Goal: Information Seeking & Learning: Learn about a topic

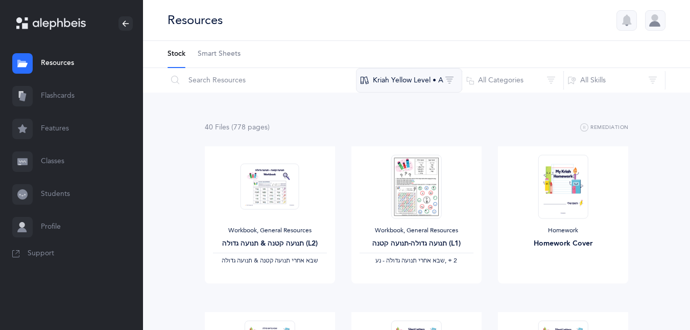
click at [429, 81] on button "Kriah Yellow Level • A" at bounding box center [409, 80] width 106 height 25
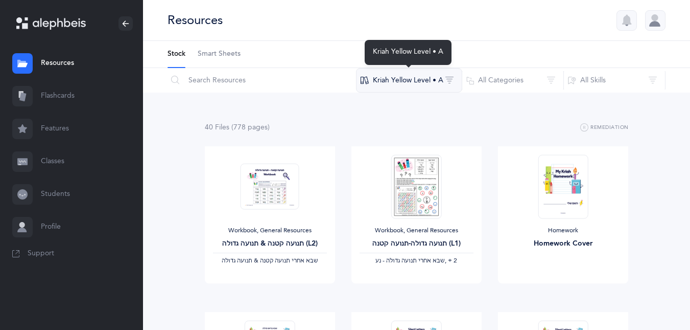
click at [429, 81] on button "Kriah Yellow Level • A" at bounding box center [409, 80] width 106 height 25
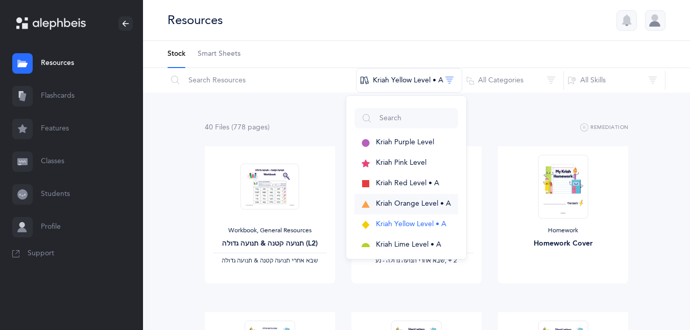
click at [401, 201] on span "Kriah Orange Level • A" at bounding box center [413, 203] width 75 height 8
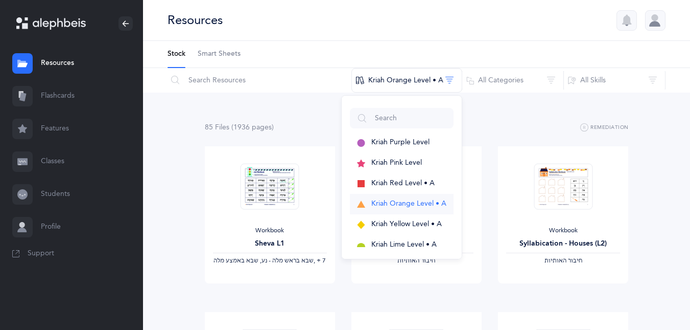
click at [419, 203] on span "Kriah Orange Level • A" at bounding box center [409, 203] width 75 height 8
click at [412, 200] on span "Kriah Orange Level • A" at bounding box center [409, 203] width 75 height 8
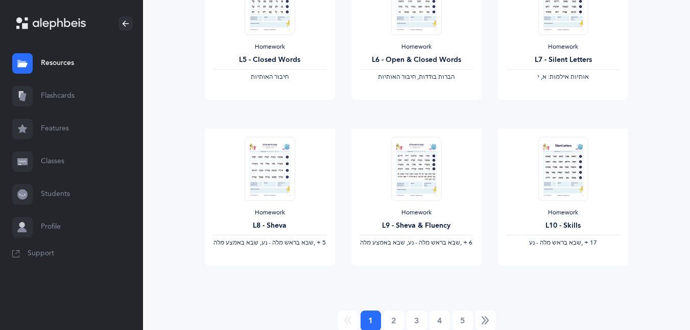
scroll to position [888, 0]
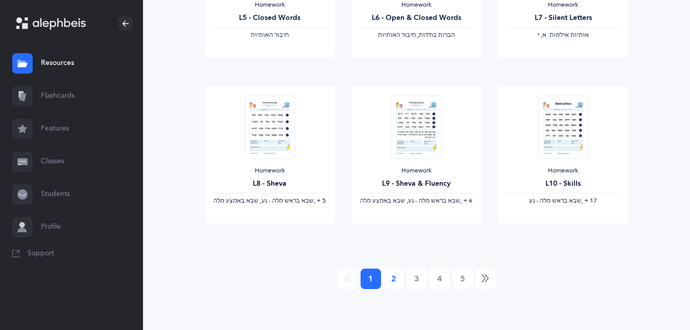
click at [390, 281] on link "2" at bounding box center [394, 278] width 20 height 20
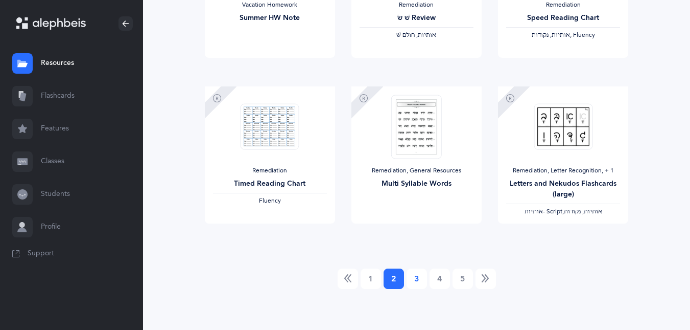
click at [417, 279] on link "3" at bounding box center [417, 278] width 20 height 20
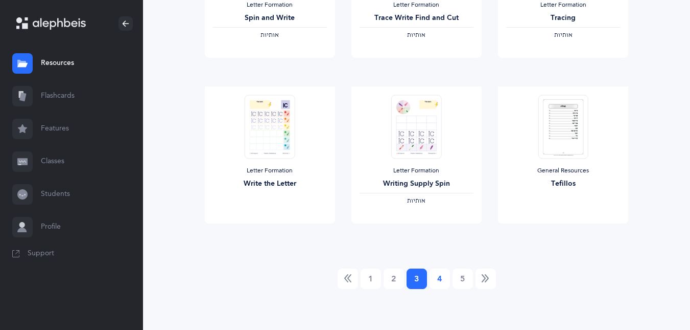
click at [441, 275] on link "4" at bounding box center [440, 278] width 20 height 20
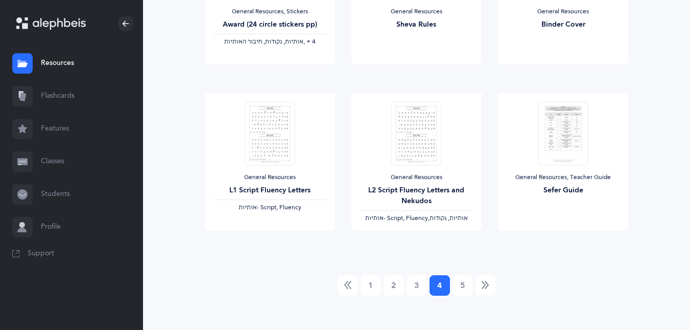
scroll to position [882, 0]
click at [466, 283] on link "5" at bounding box center [463, 284] width 20 height 20
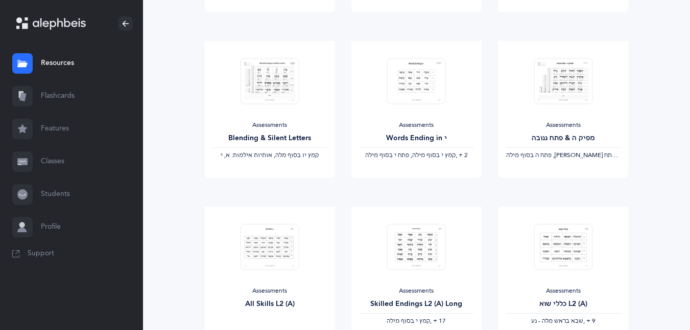
scroll to position [722, 0]
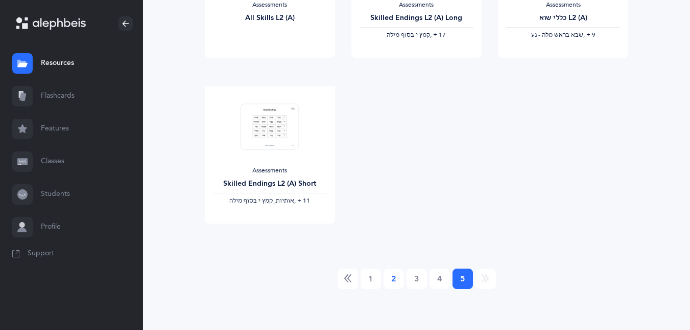
drag, startPoint x: 391, startPoint y: 277, endPoint x: 391, endPoint y: 283, distance: 5.6
click at [391, 283] on link "2" at bounding box center [394, 278] width 20 height 20
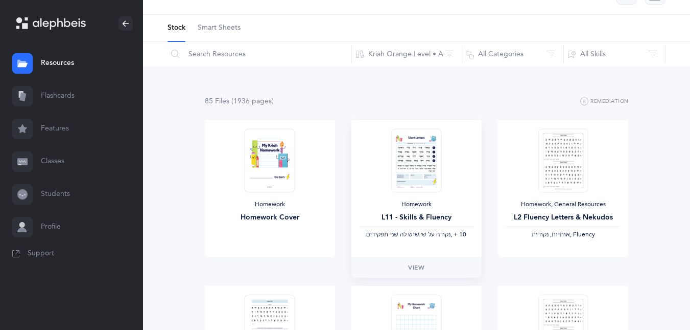
scroll to position [25, 0]
click at [418, 161] on img at bounding box center [416, 162] width 50 height 64
click at [415, 268] on span "View" at bounding box center [416, 268] width 16 height 9
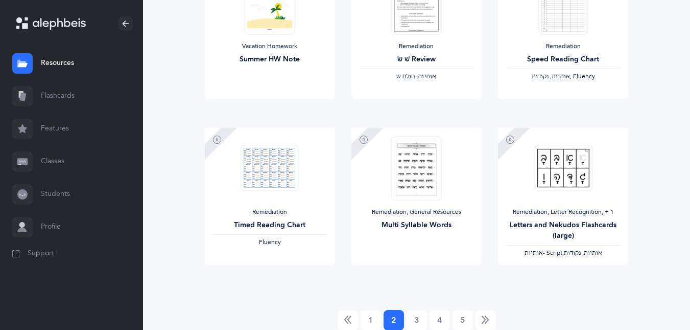
scroll to position [888, 0]
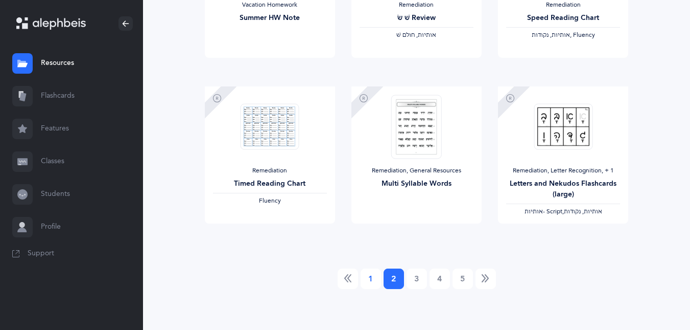
click at [364, 278] on link "1" at bounding box center [371, 278] width 20 height 20
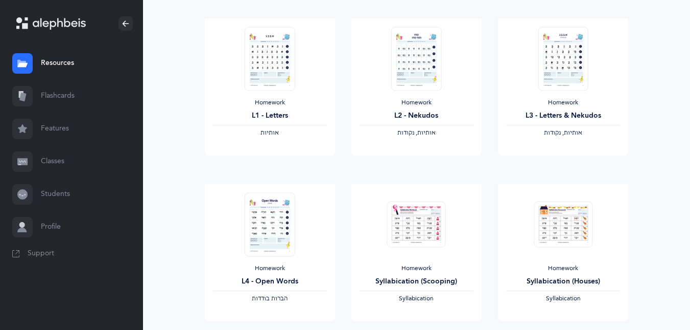
scroll to position [459, 0]
click at [261, 225] on img at bounding box center [270, 224] width 50 height 64
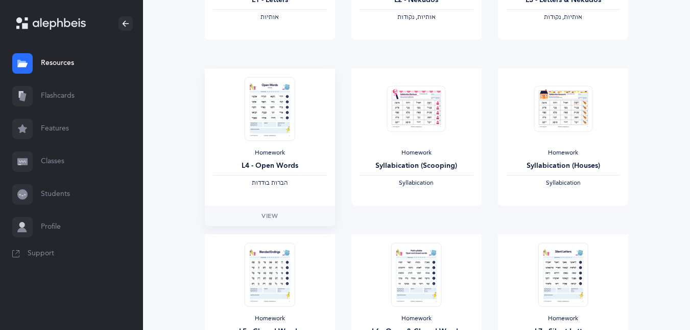
scroll to position [576, 0]
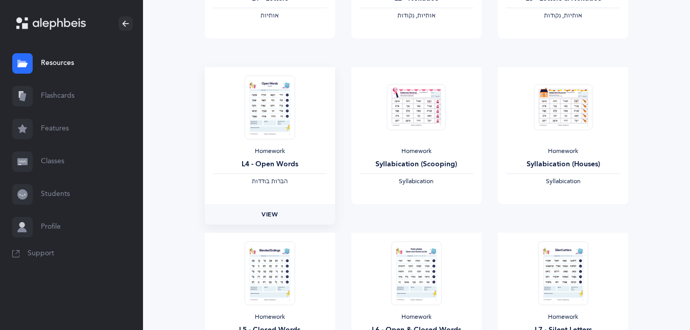
click at [269, 210] on span "View" at bounding box center [270, 214] width 16 height 9
